Goal: Information Seeking & Learning: Learn about a topic

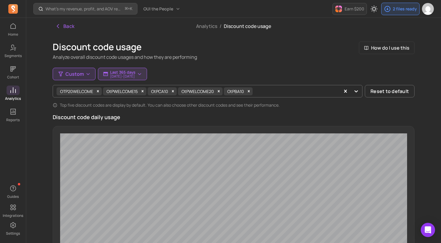
click at [11, 214] on p "Integrations" at bounding box center [13, 215] width 21 height 5
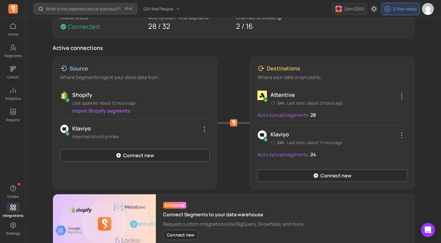
scroll to position [52, 0]
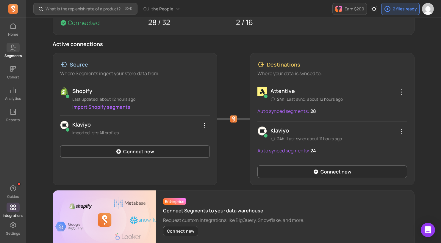
click at [12, 51] on span at bounding box center [13, 48] width 13 height 10
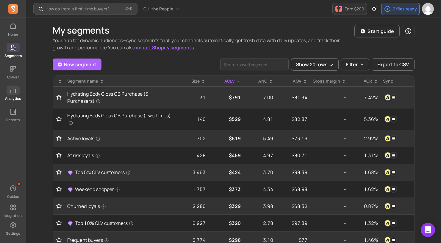
click at [13, 90] on icon at bounding box center [12, 90] width 5 height 6
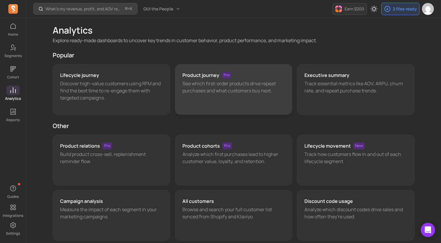
click at [198, 77] on h3 "Product journey" at bounding box center [200, 75] width 37 height 7
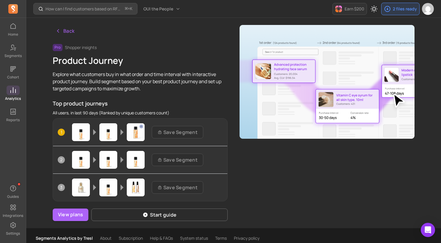
click at [15, 89] on icon at bounding box center [12, 90] width 5 height 6
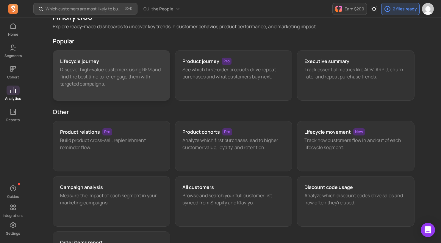
scroll to position [21, 0]
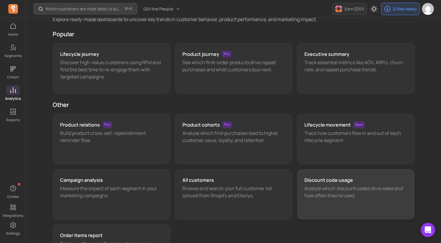
click at [321, 180] on h3 "Discount code usage" at bounding box center [328, 180] width 48 height 7
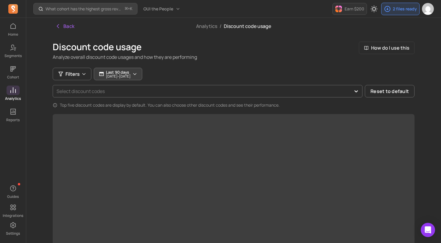
click at [128, 77] on p "[DATE] - [DATE]" at bounding box center [118, 77] width 25 height 4
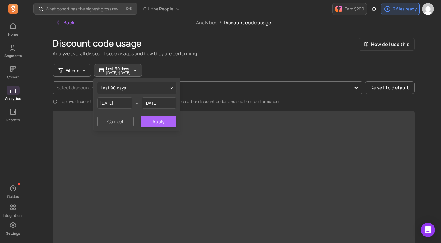
scroll to position [4, 0]
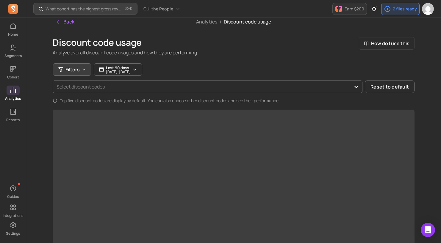
click at [78, 71] on span "Filters" at bounding box center [72, 69] width 14 height 7
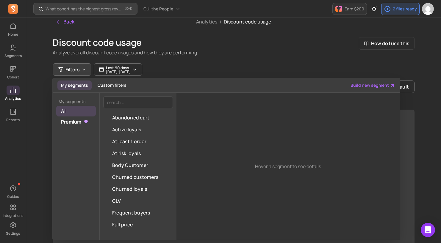
scroll to position [2, 0]
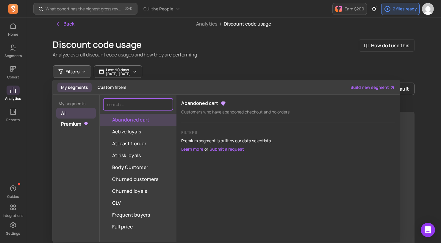
click at [136, 106] on input "search" at bounding box center [138, 104] width 70 height 12
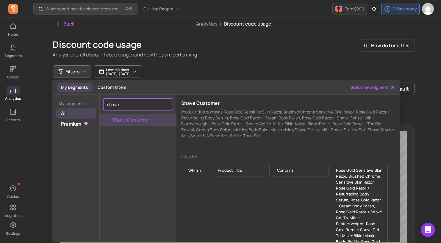
type input "shave"
click at [135, 118] on button "Shave Customer" at bounding box center [138, 120] width 77 height 12
